Goal: Task Accomplishment & Management: Use online tool/utility

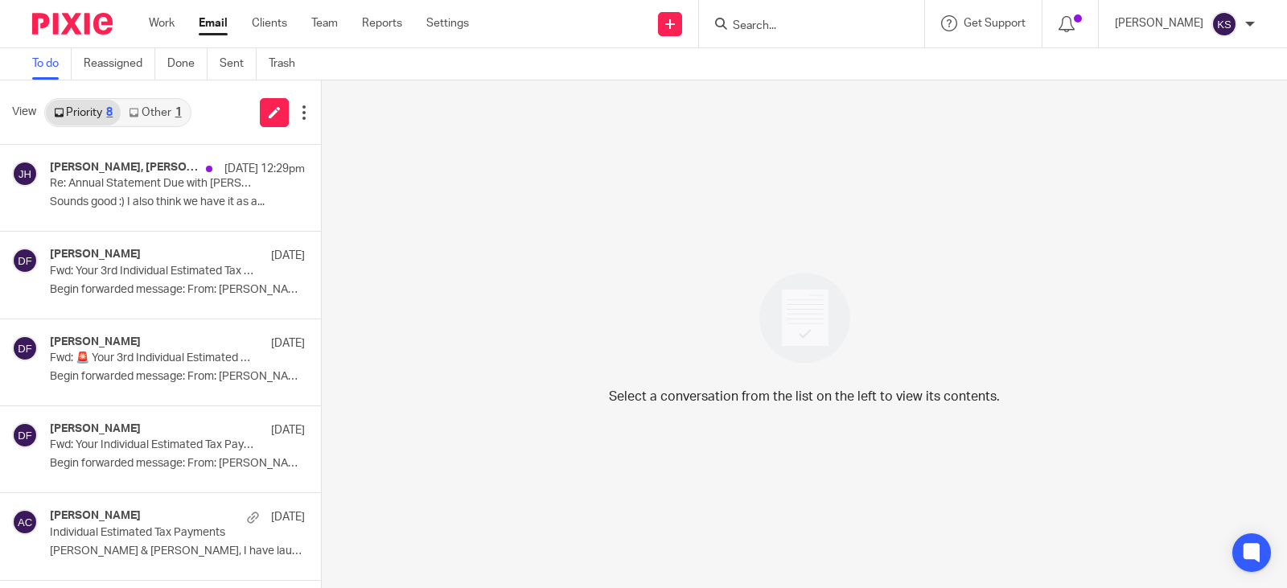
click at [158, 105] on link "Other 1" at bounding box center [155, 113] width 68 height 26
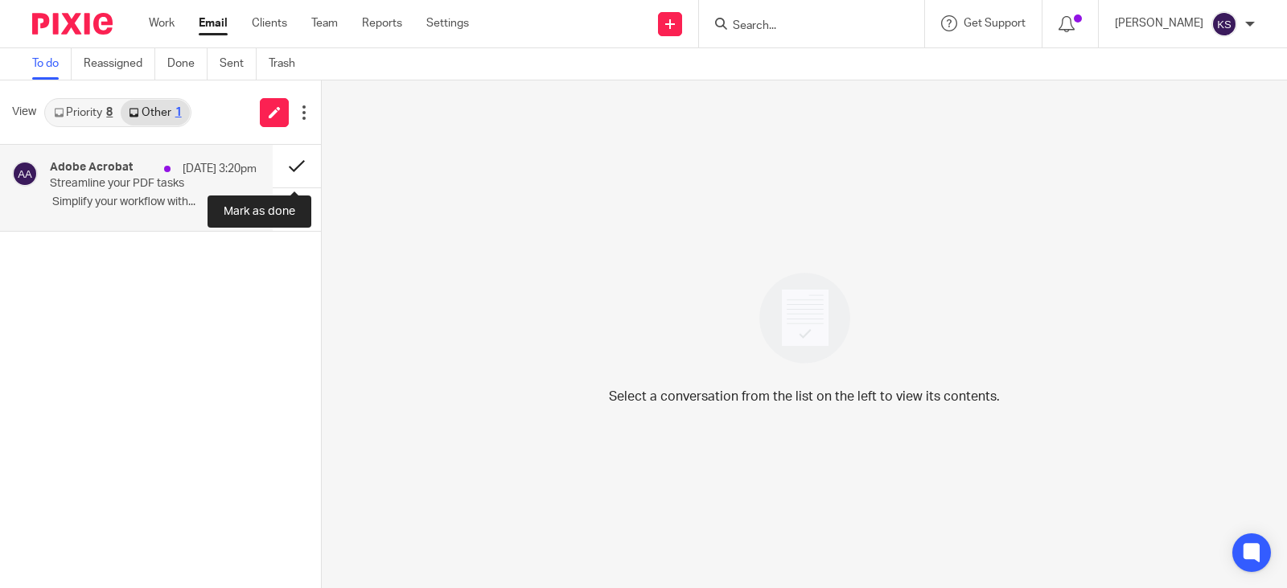
click at [296, 163] on button at bounding box center [297, 166] width 48 height 43
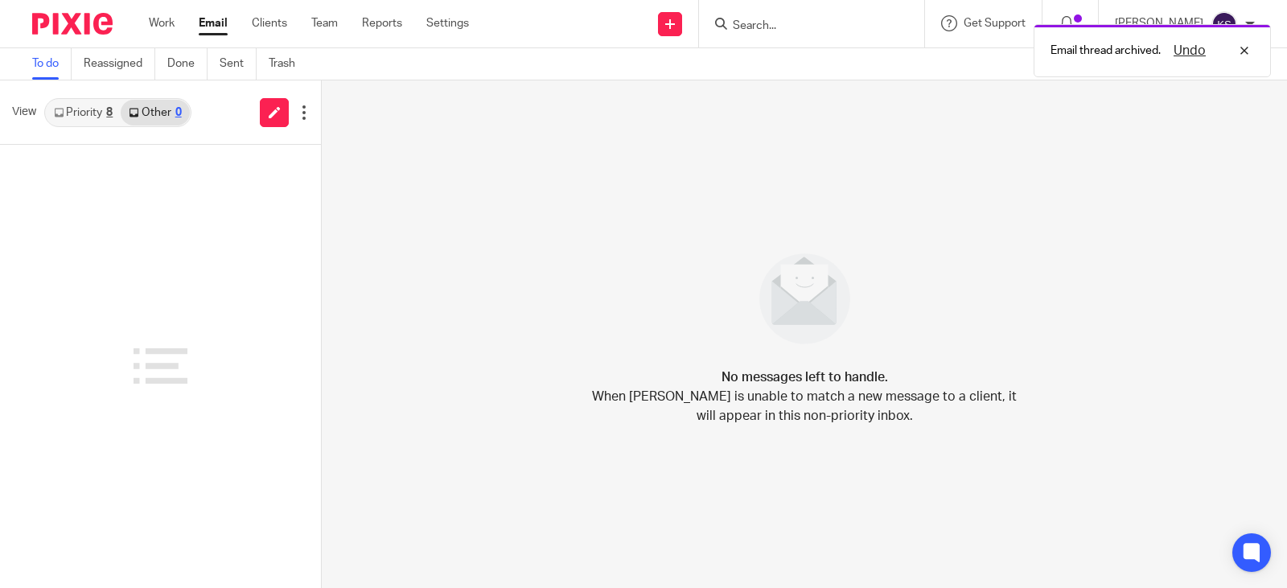
click at [97, 109] on link "Priority 8" at bounding box center [83, 113] width 75 height 26
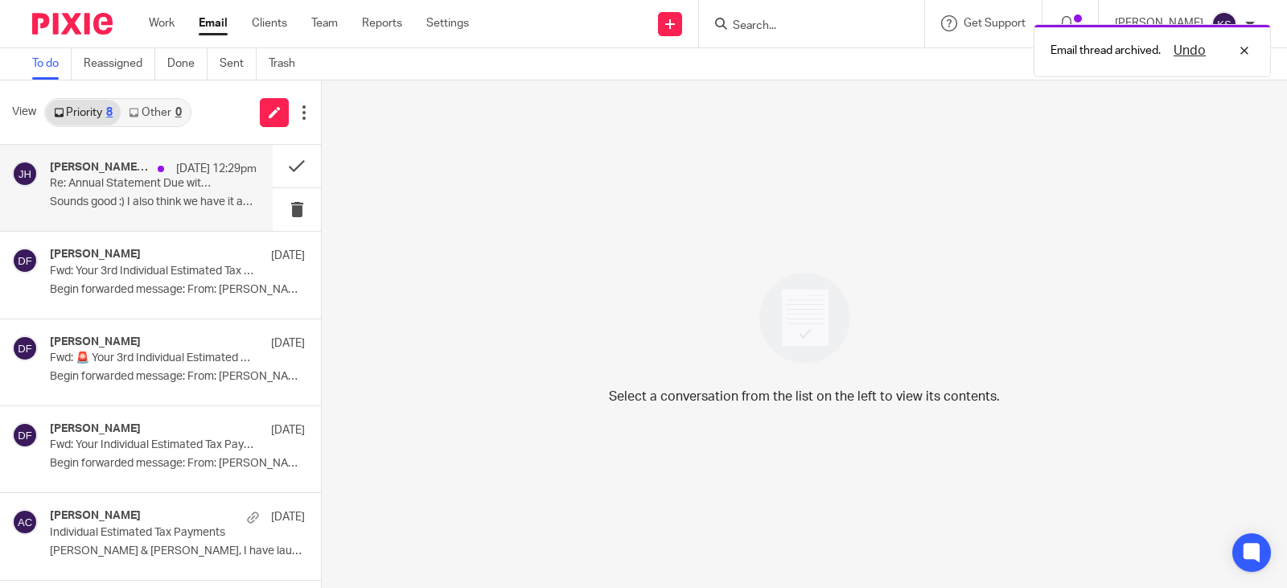
click at [129, 183] on p "Re: Annual Statement Due with [PERSON_NAME]" at bounding box center [133, 184] width 166 height 14
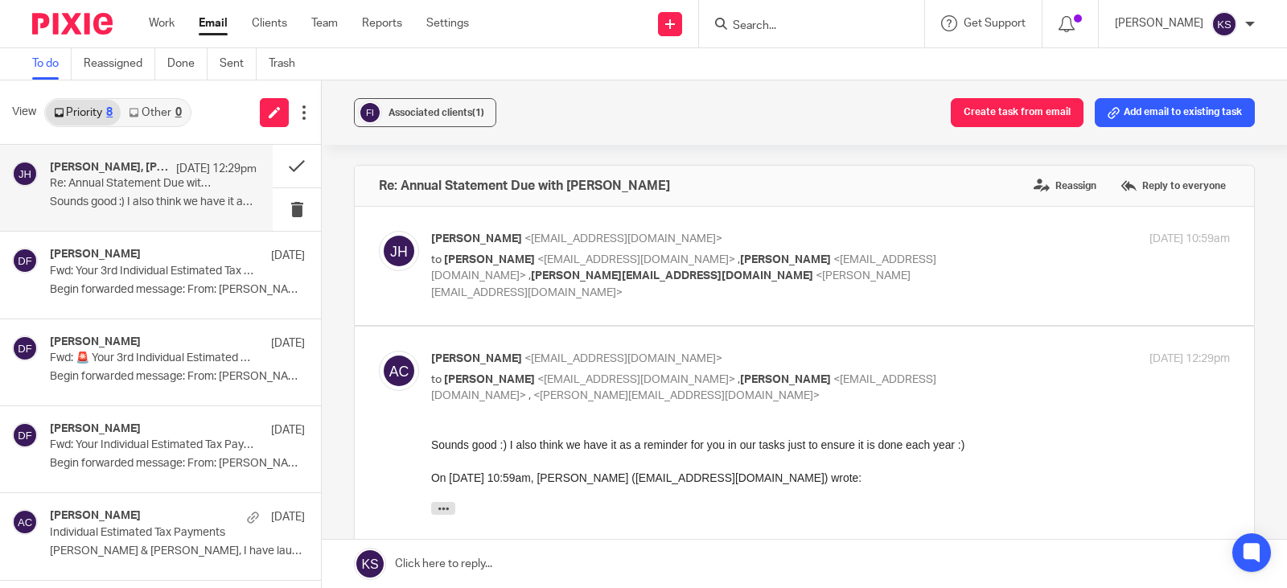
click at [594, 273] on span "<[PERSON_NAME][EMAIL_ADDRESS][DOMAIN_NAME]>" at bounding box center [670, 284] width 479 height 28
checkbox input "true"
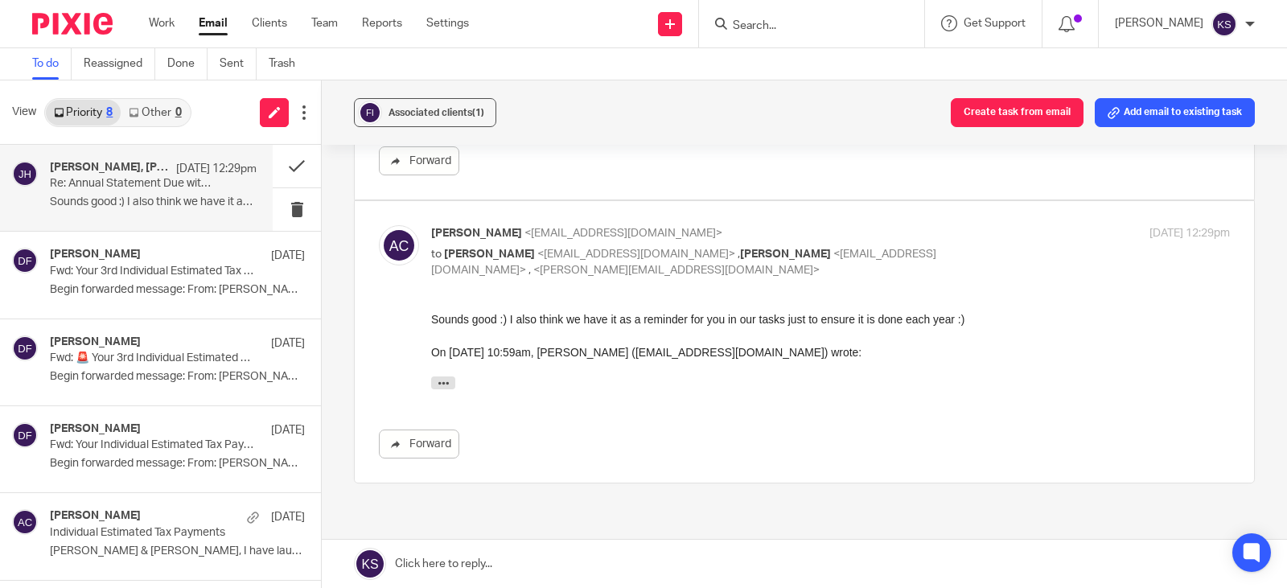
scroll to position [563, 0]
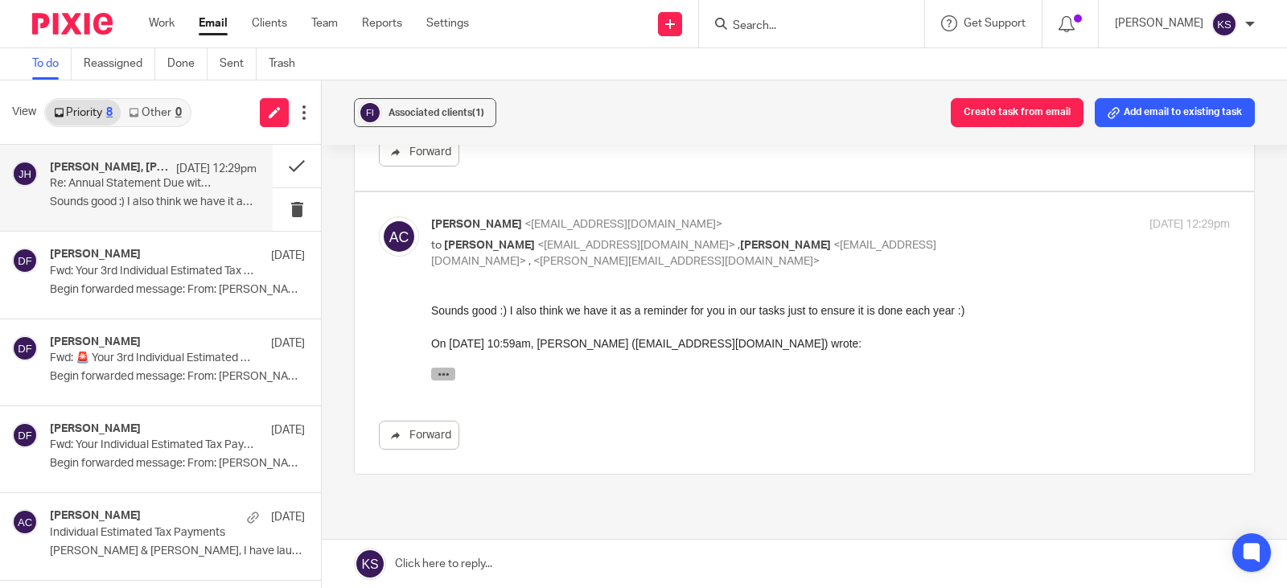
click at [441, 370] on icon "button" at bounding box center [443, 374] width 12 height 12
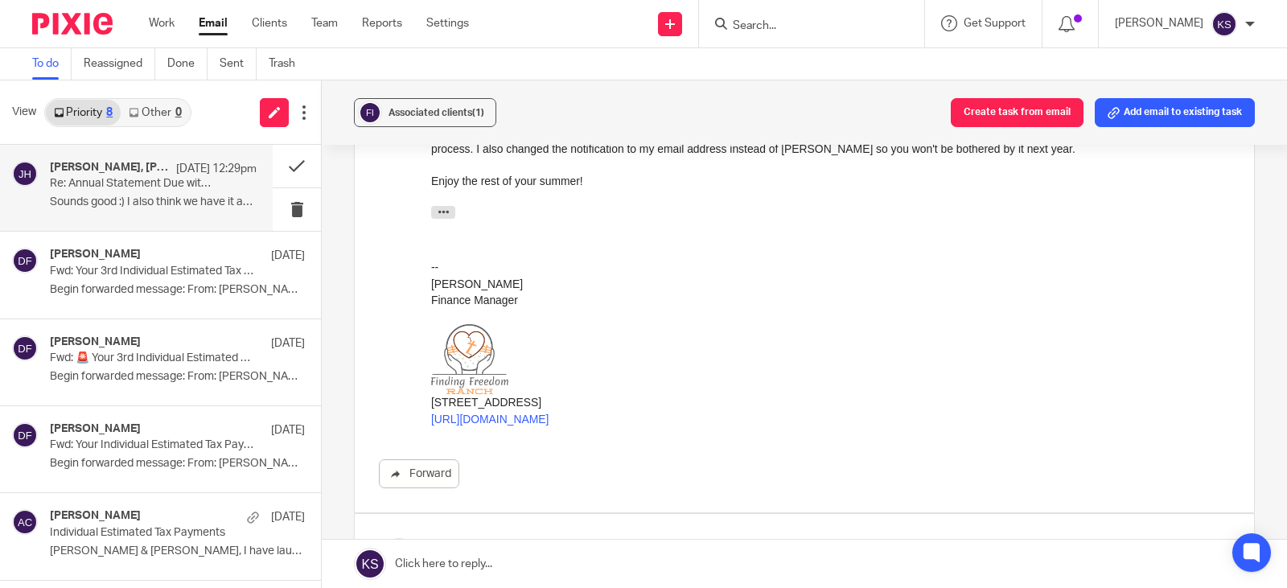
scroll to position [0, 0]
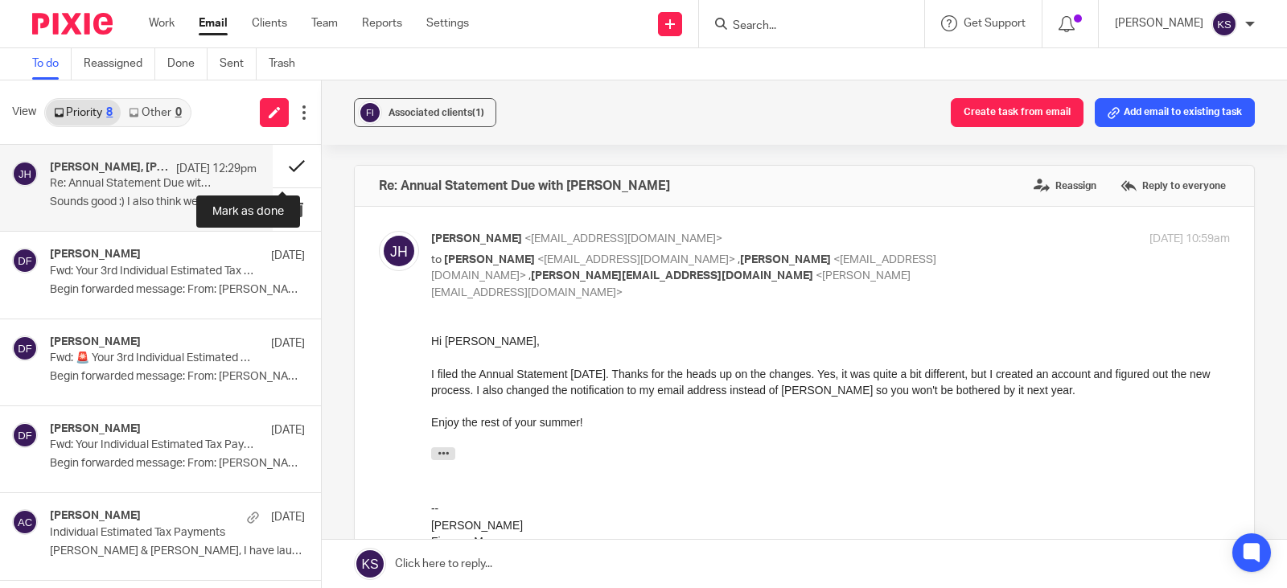
click at [281, 164] on button at bounding box center [297, 166] width 48 height 43
